Goal: Complete application form

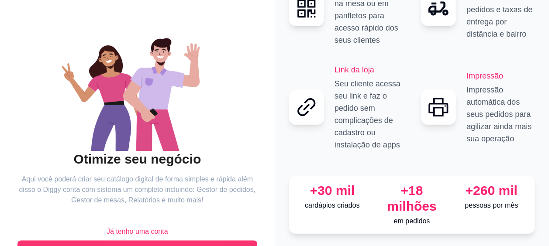
scroll to position [86, 0]
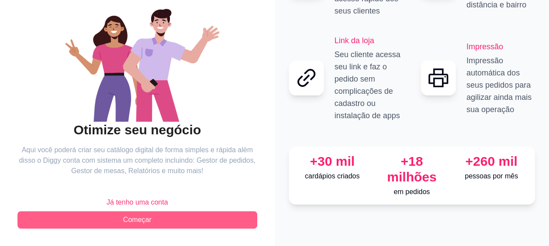
click at [198, 222] on button "Começar" at bounding box center [137, 219] width 240 height 17
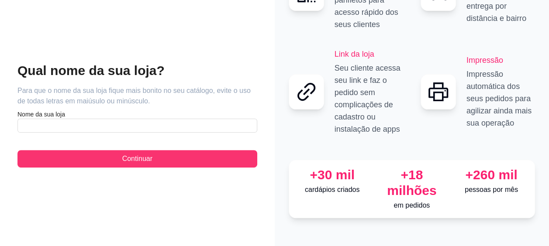
scroll to position [42, 0]
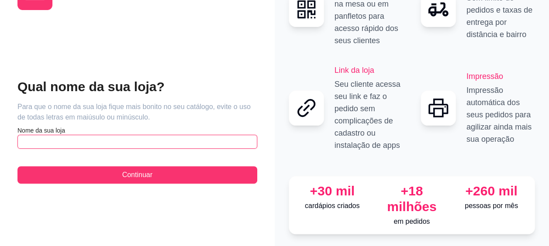
click at [74, 137] on input "text" at bounding box center [137, 142] width 240 height 14
type input "[PERSON_NAME] Express"
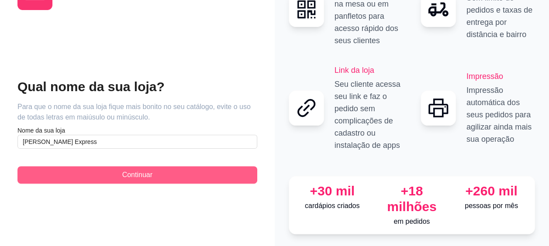
click at [100, 170] on button "Continuar" at bounding box center [137, 174] width 240 height 17
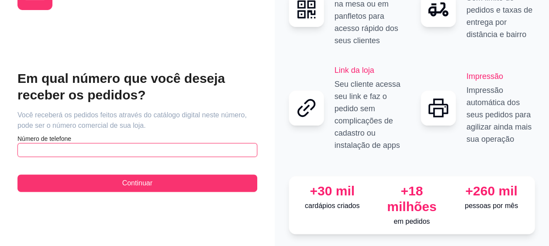
click at [107, 143] on input "text" at bounding box center [137, 150] width 240 height 14
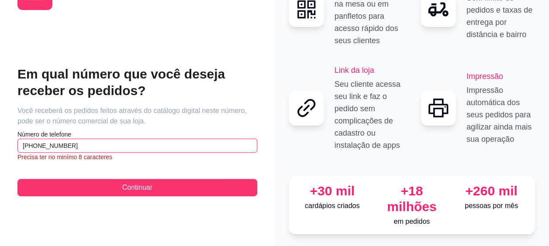
type input "[PHONE_NUMBER]"
